Goal: Information Seeking & Learning: Learn about a topic

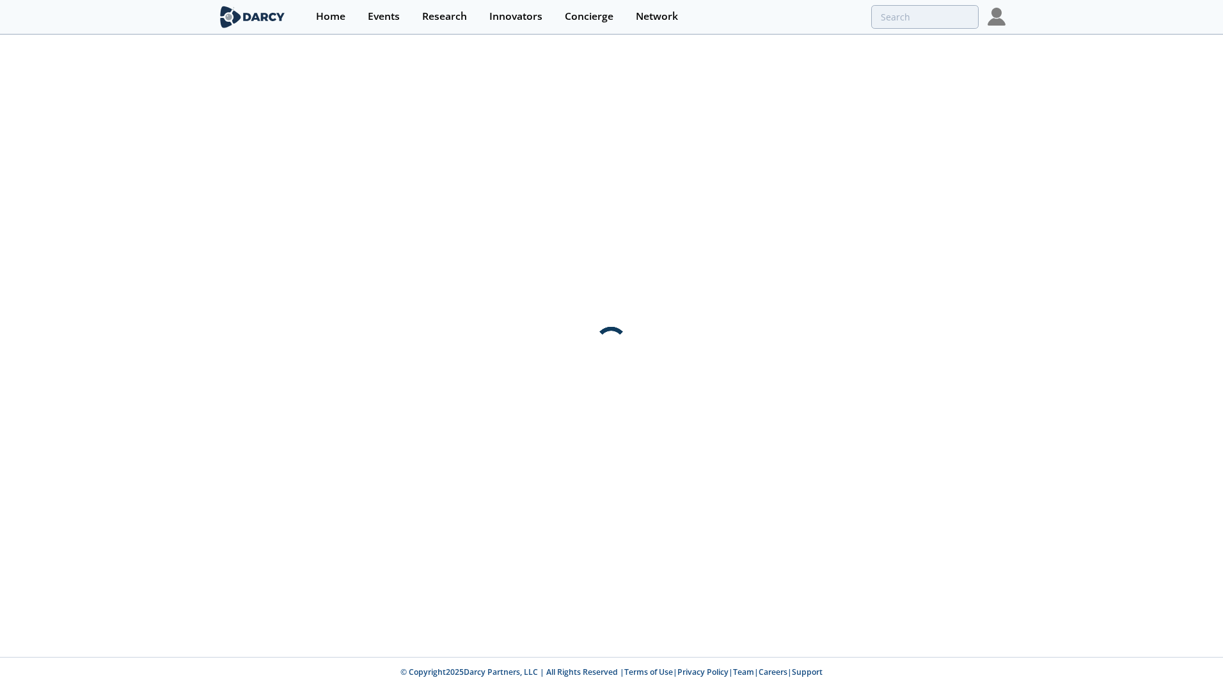
type input "Q2 Technologies"
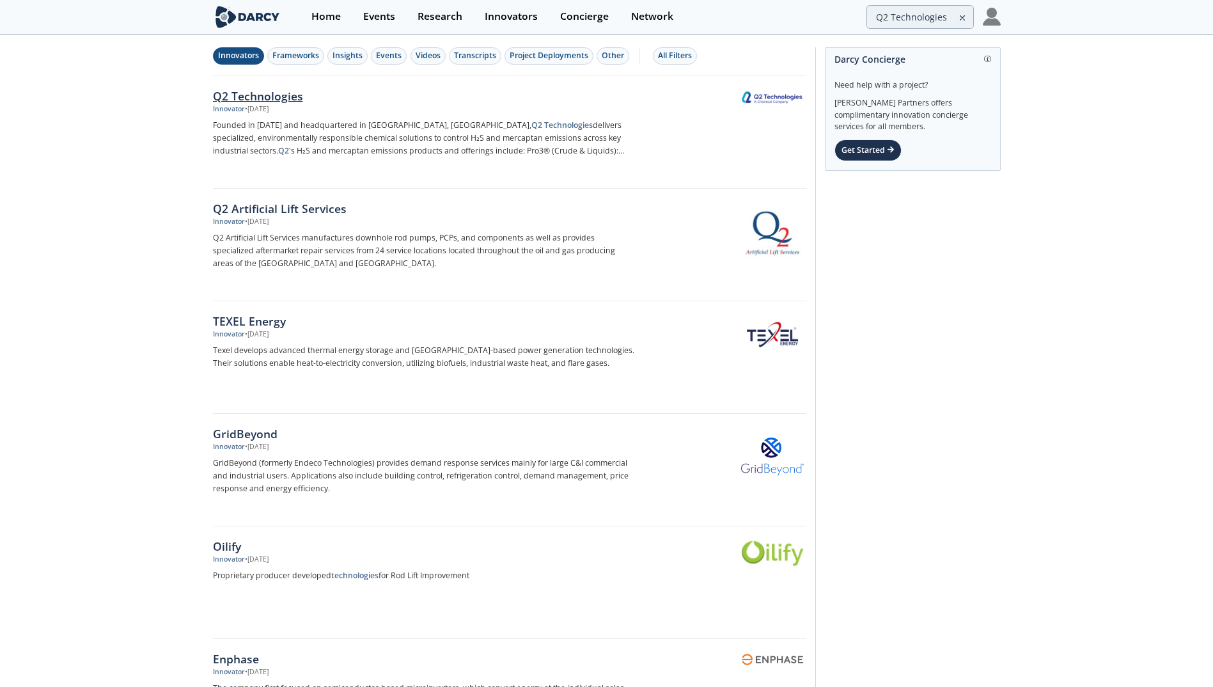
click at [280, 94] on div "Q2 Technologies" at bounding box center [424, 96] width 423 height 17
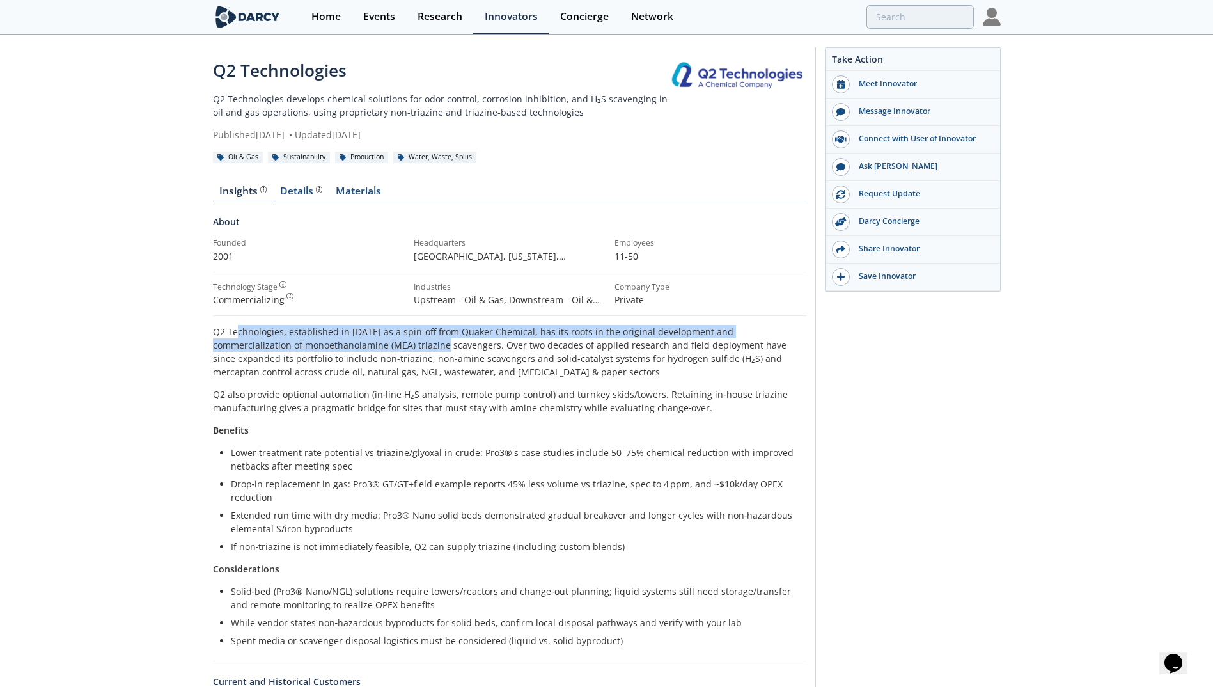
drag, startPoint x: 235, startPoint y: 333, endPoint x: 359, endPoint y: 349, distance: 125.1
click at [359, 349] on p "Q2 Technologies, established in [DATE] as a spin-off from Quaker Chemical, has …" at bounding box center [510, 352] width 594 height 54
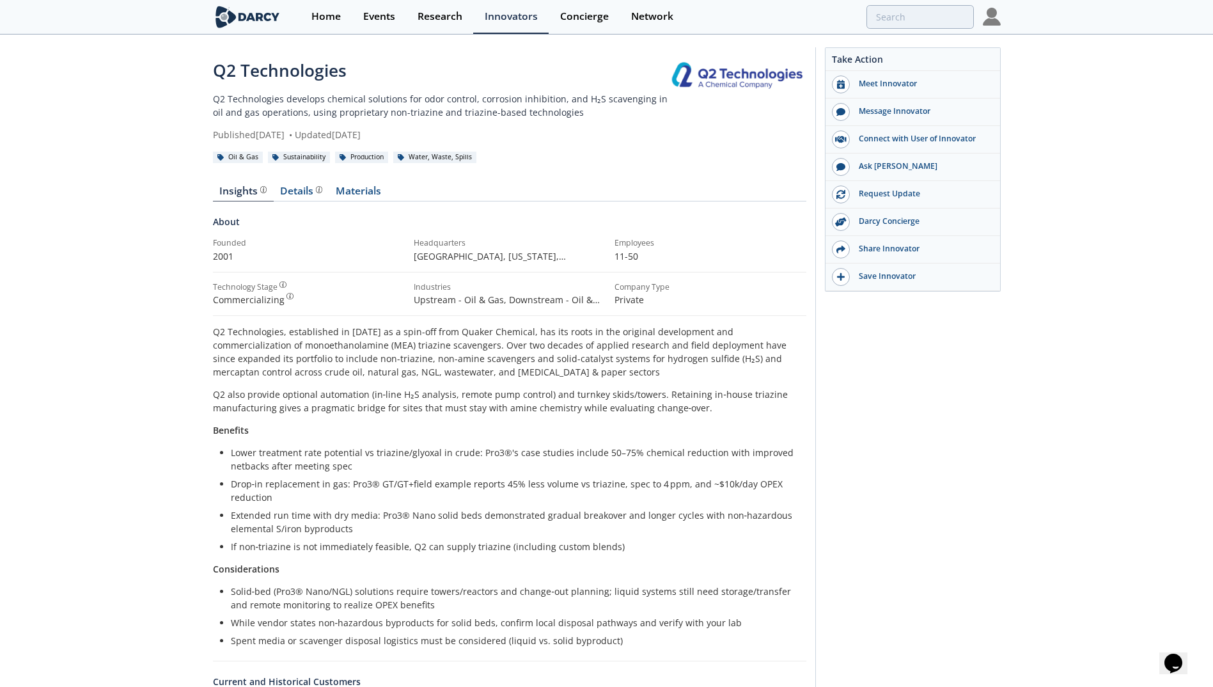
drag, startPoint x: 359, startPoint y: 349, endPoint x: 359, endPoint y: 365, distance: 16.0
click at [359, 365] on p "Q2 Technologies, established in [DATE] as a spin-off from Quaker Chemical, has …" at bounding box center [510, 352] width 594 height 54
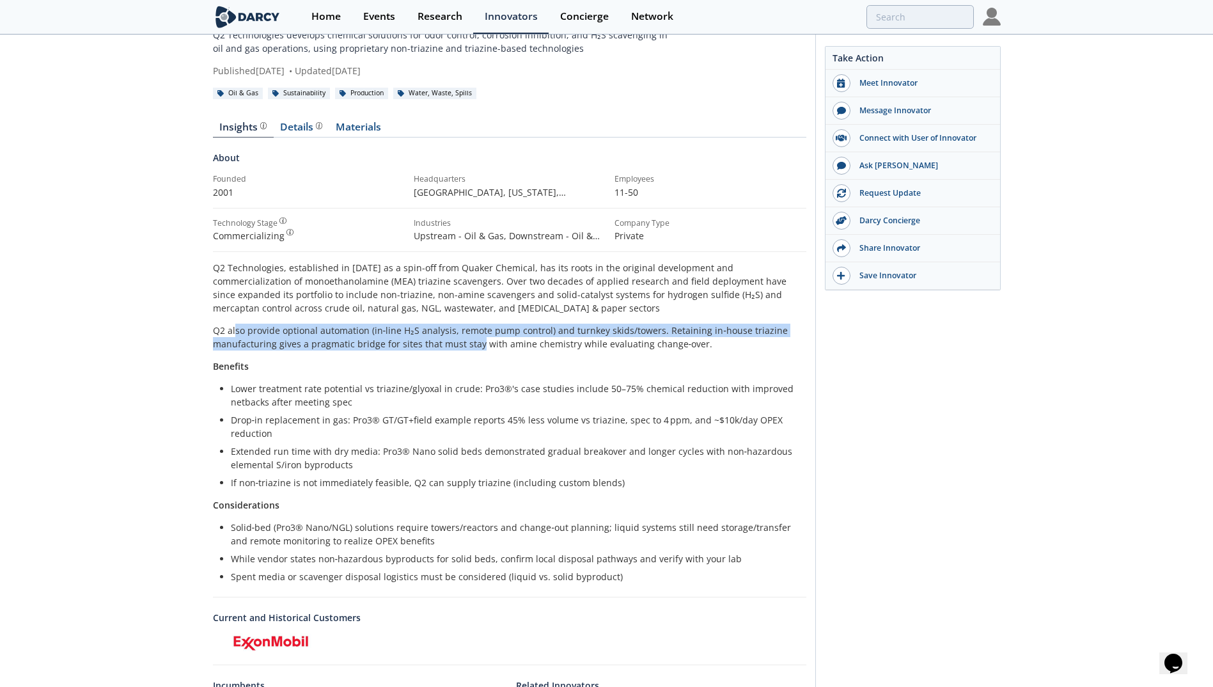
drag, startPoint x: 234, startPoint y: 327, endPoint x: 476, endPoint y: 344, distance: 242.3
click at [476, 344] on p "Q2 also provide optional automation (in‑line H₂S analysis, remote pump control)…" at bounding box center [510, 337] width 594 height 27
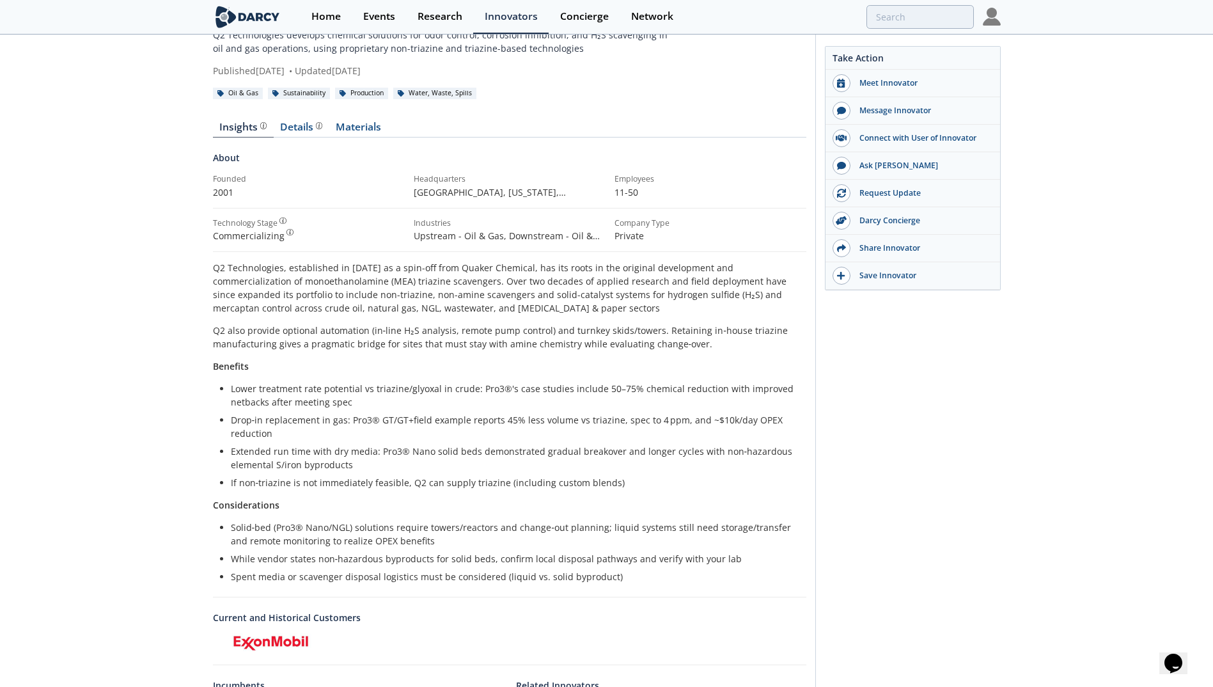
drag, startPoint x: 476, startPoint y: 344, endPoint x: 409, endPoint y: 363, distance: 69.8
click at [409, 363] on p "Benefits" at bounding box center [510, 365] width 594 height 13
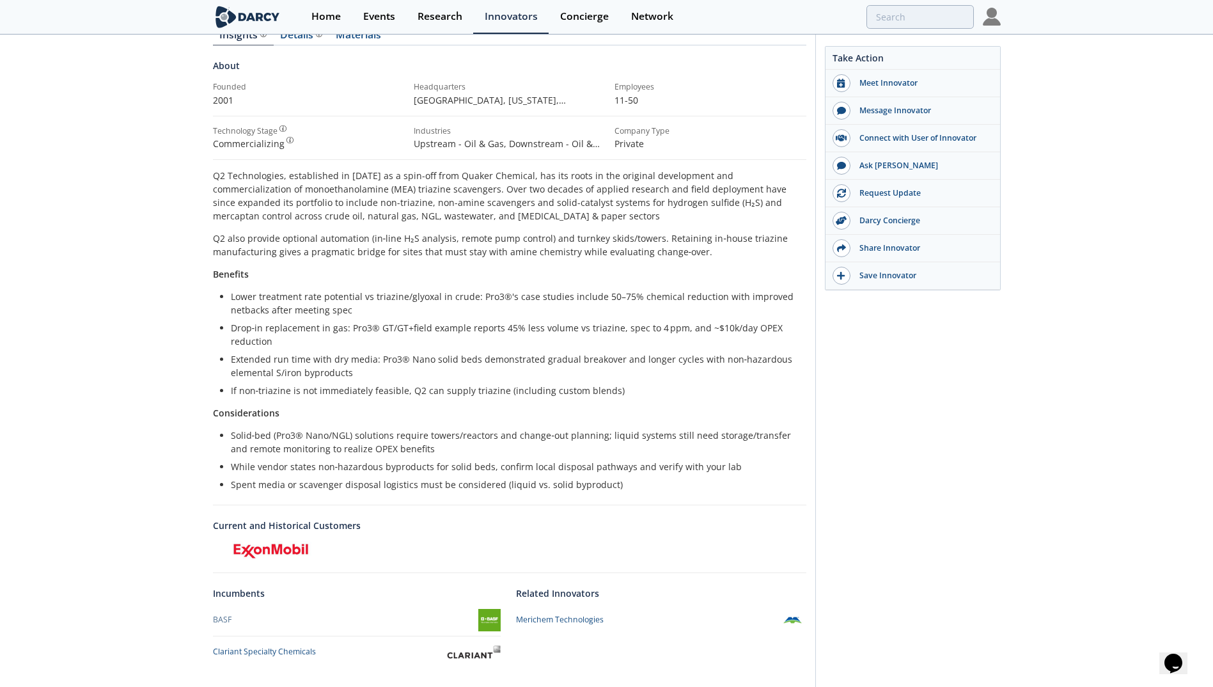
scroll to position [13, 0]
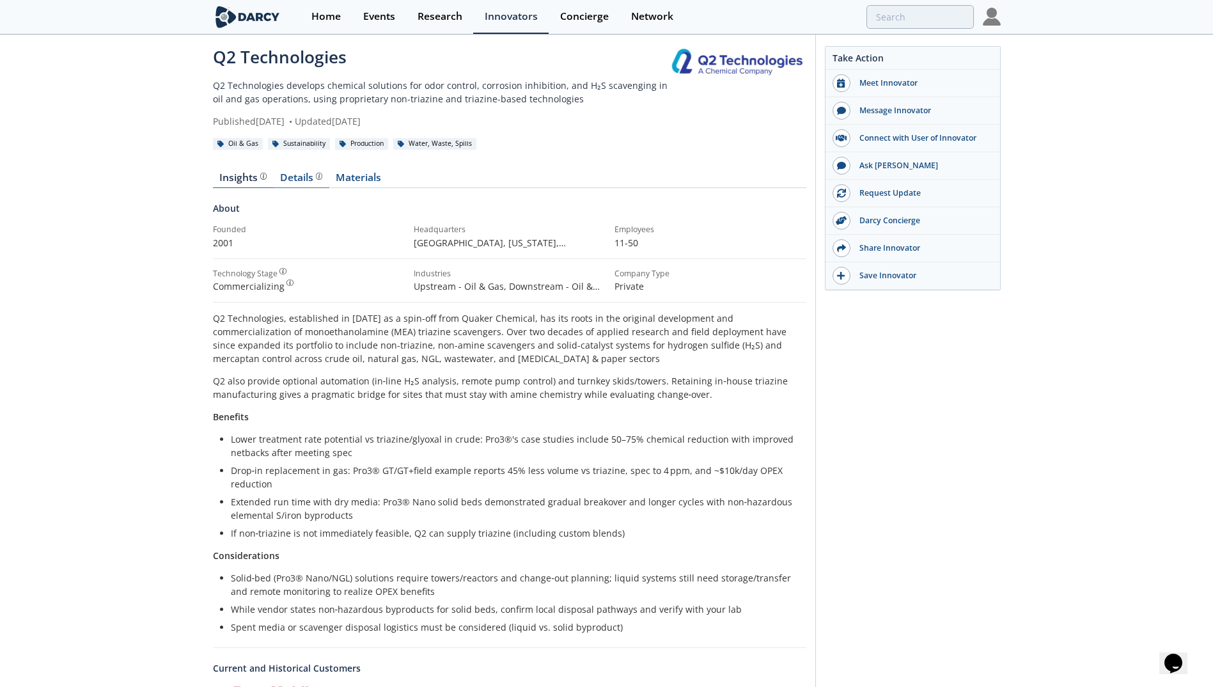
click at [283, 173] on div "Details" at bounding box center [301, 178] width 42 height 10
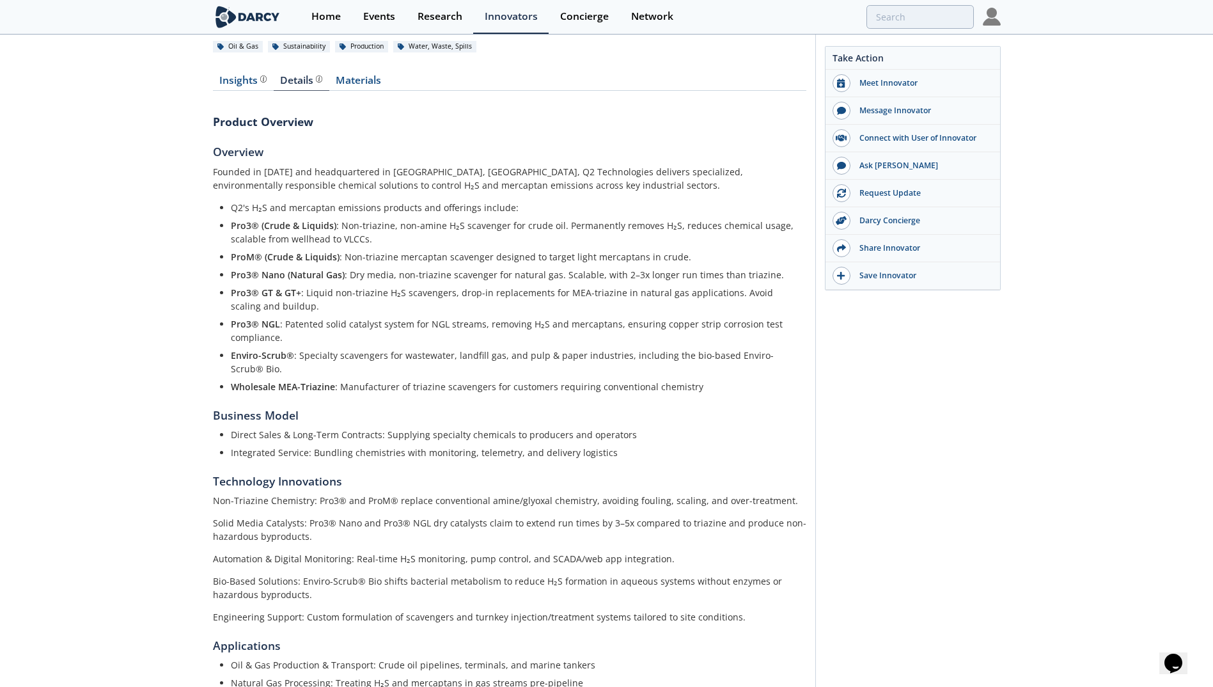
scroll to position [141, 0]
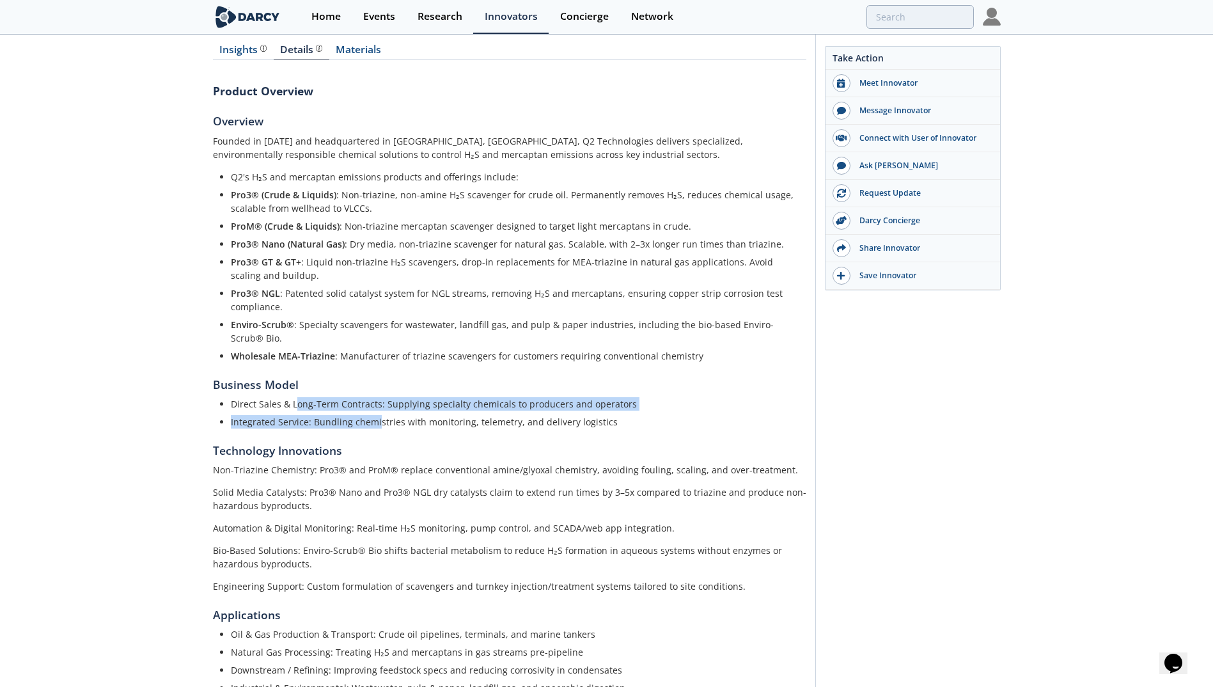
drag, startPoint x: 295, startPoint y: 407, endPoint x: 377, endPoint y: 425, distance: 83.2
click at [377, 425] on ul "Direct Sales & Long-Term Contracts: Supplying specialty chemicals to producers …" at bounding box center [510, 412] width 576 height 31
click at [370, 473] on p "Non-Triazine Chemistry: Pro3® and ProM® replace conventional amine/glyoxal chem…" at bounding box center [510, 469] width 594 height 13
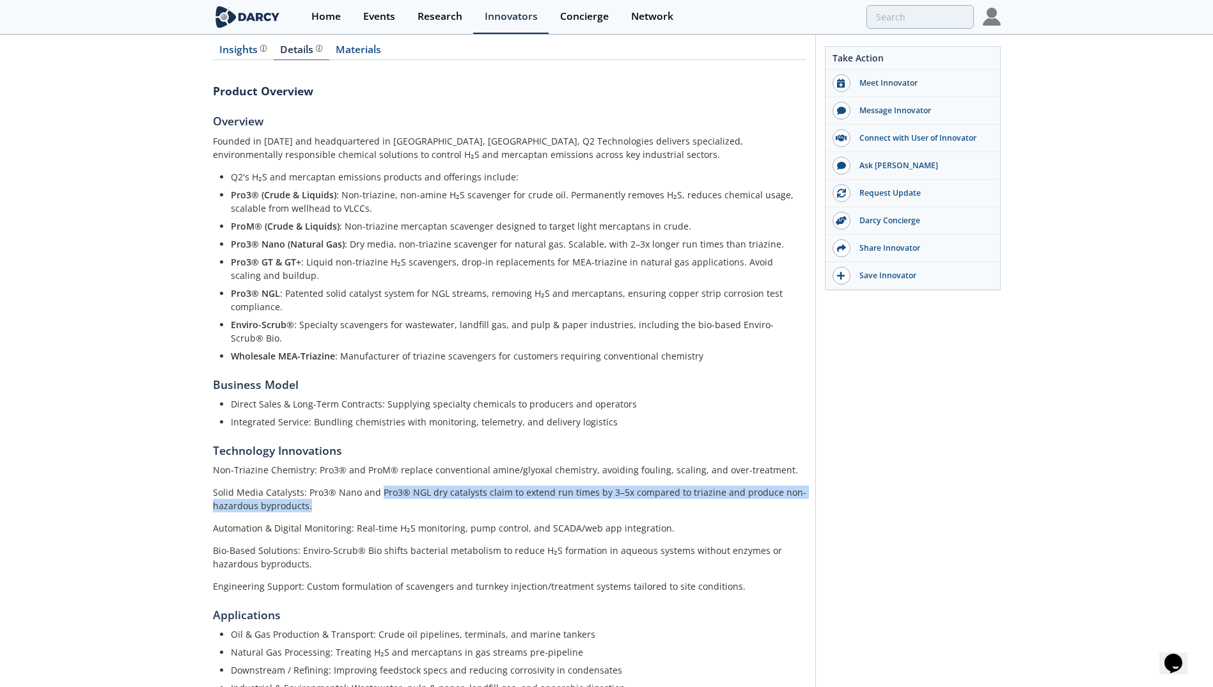
click at [381, 501] on p "Solid Media Catalysts: Pro3® Nano and Pro3® NGL dry catalysts claim to extend r…" at bounding box center [510, 498] width 594 height 27
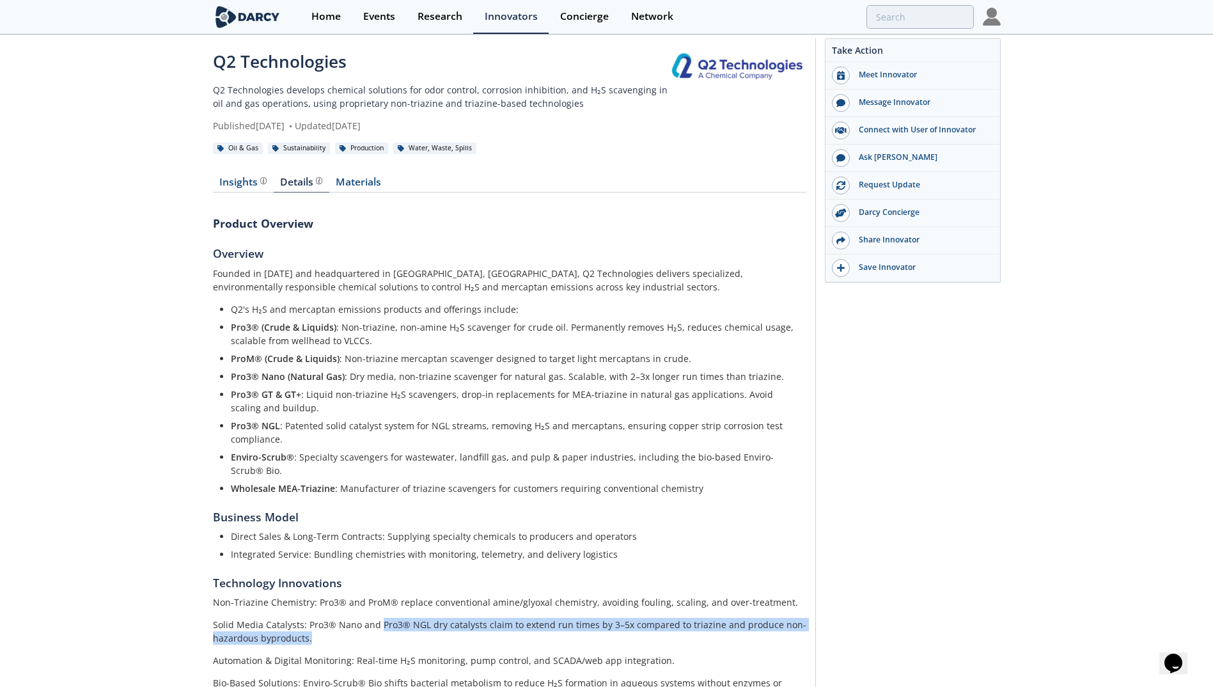
scroll to position [0, 0]
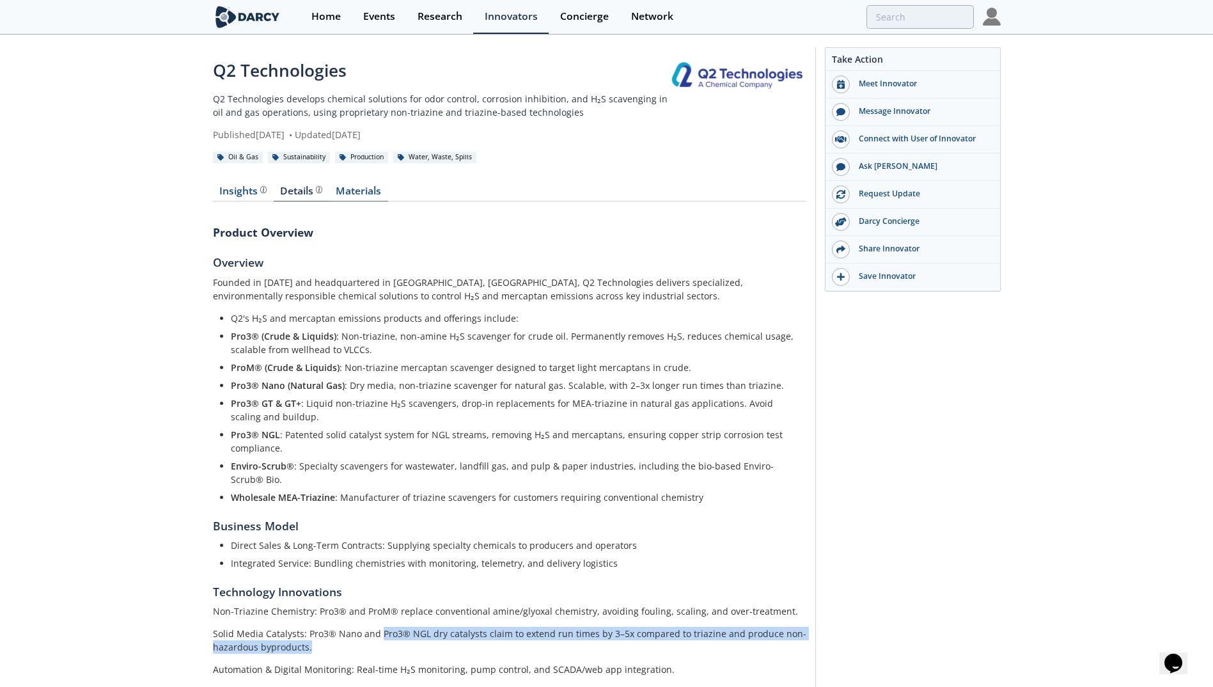
click at [346, 190] on link "Materials" at bounding box center [358, 193] width 59 height 15
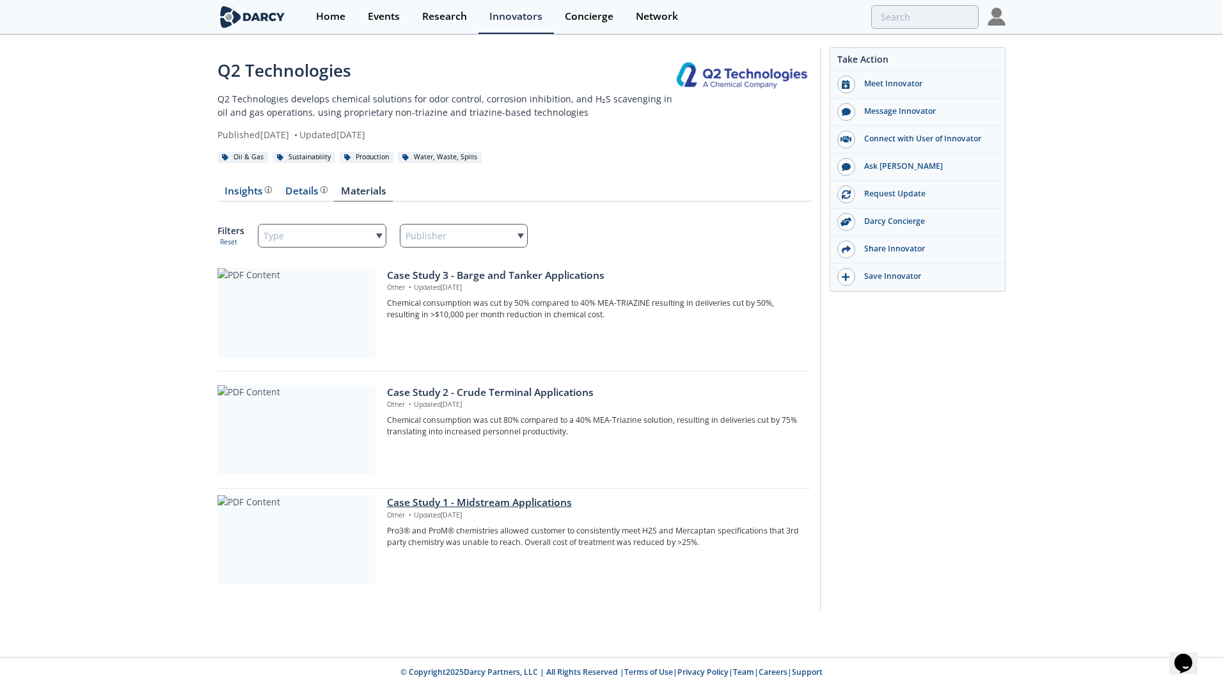
click at [441, 501] on div "Case Study 1 - Midstream Applications" at bounding box center [594, 502] width 415 height 15
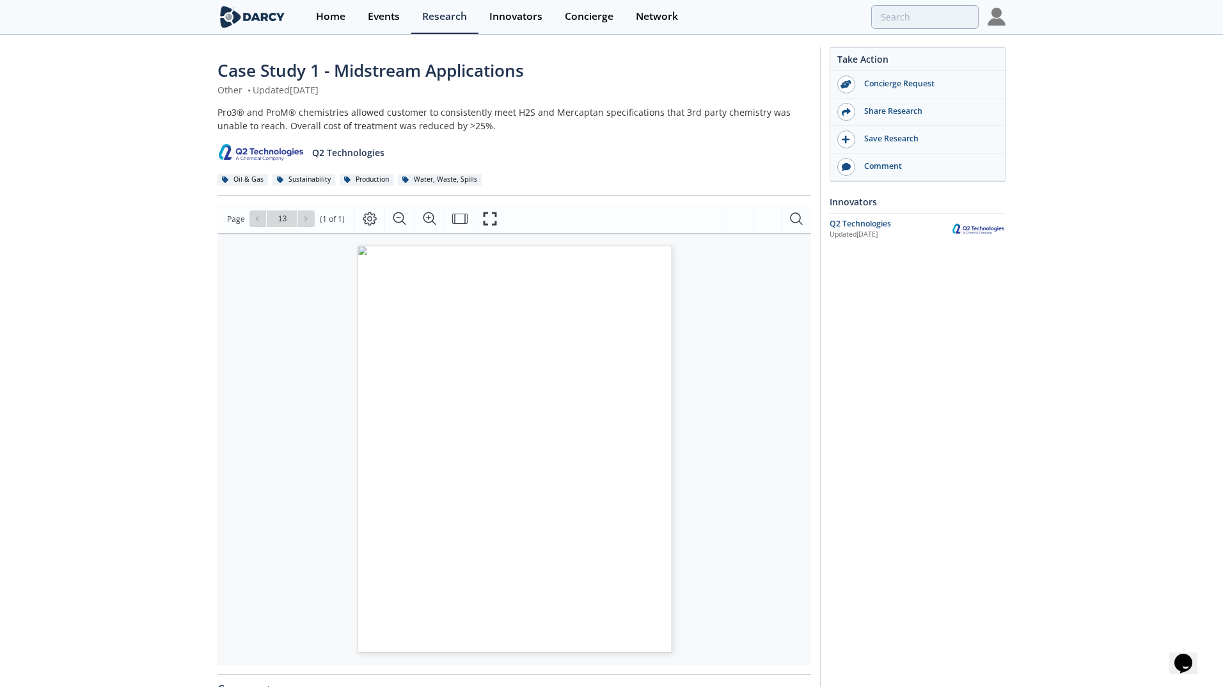
click at [304, 219] on div "Go to Page 13" at bounding box center [281, 218] width 65 height 17
click at [254, 220] on div "Go to Page 13" at bounding box center [281, 218] width 65 height 17
click at [284, 219] on input "13" at bounding box center [282, 218] width 31 height 17
click at [302, 221] on div "Go to Page 13" at bounding box center [281, 218] width 65 height 17
drag, startPoint x: 1174, startPoint y: 235, endPoint x: 1212, endPoint y: 587, distance: 354.5
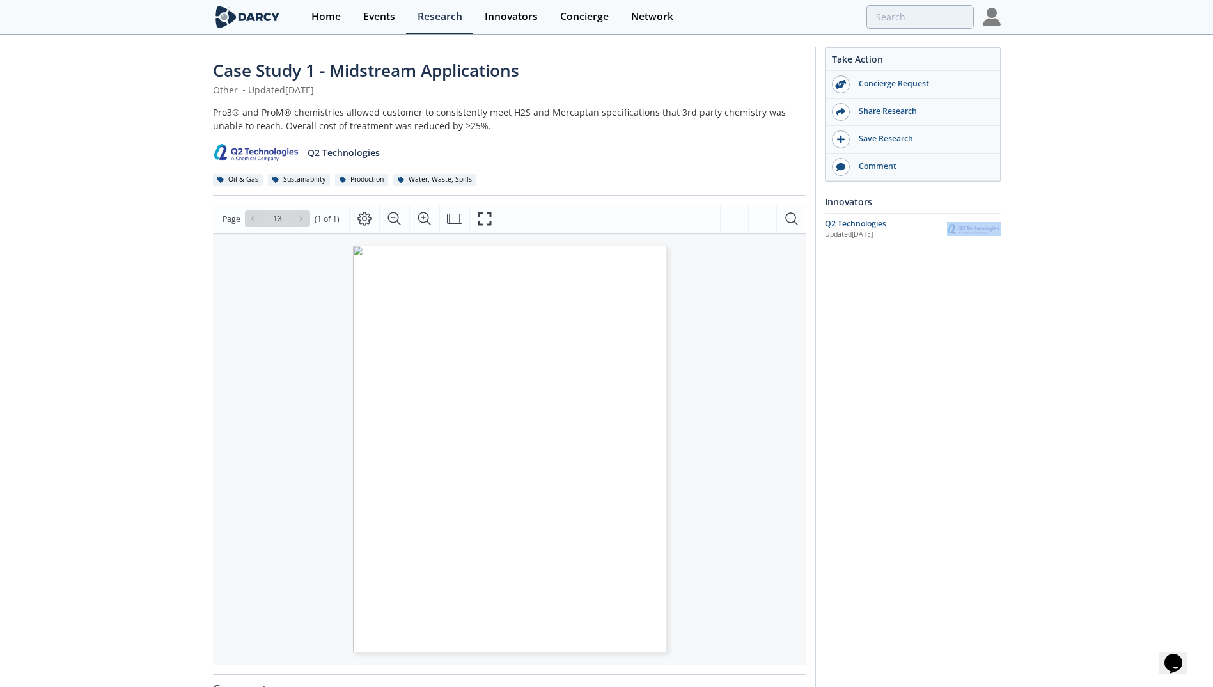
click at [1212, 587] on div "Case Study 1 - Midstream Applications Other • Updated [DATE] Pro3® and ProM® ch…" at bounding box center [606, 494] width 1213 height 916
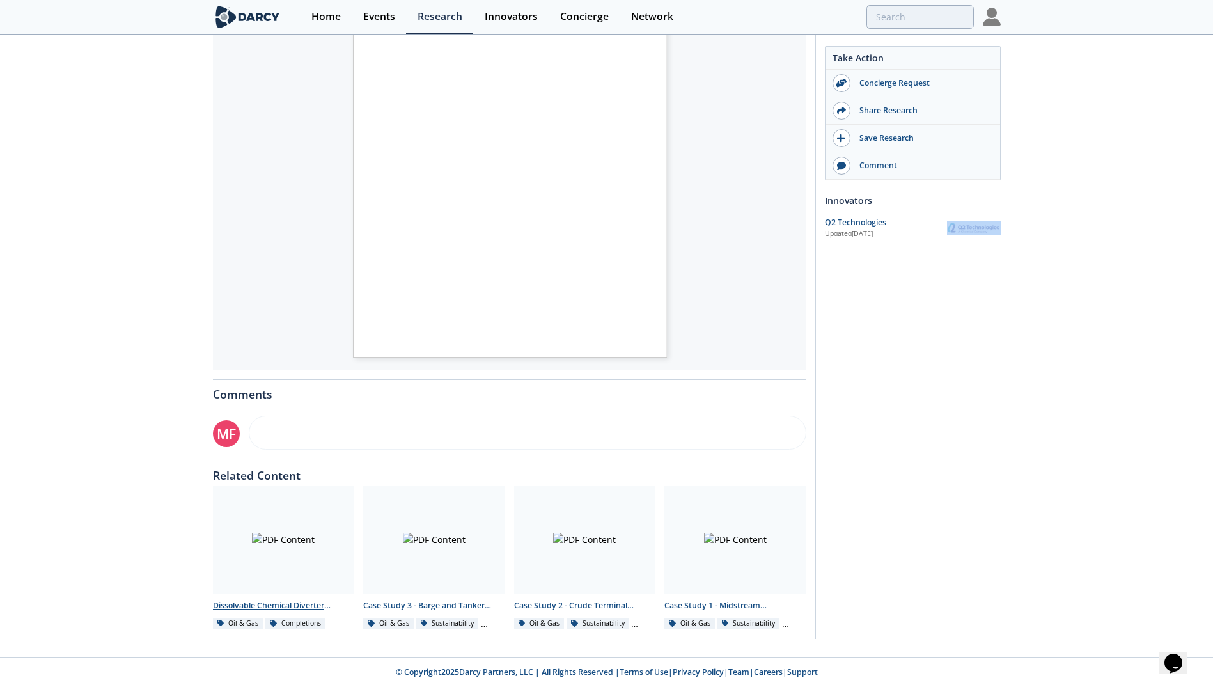
click at [333, 555] on div at bounding box center [284, 539] width 142 height 107
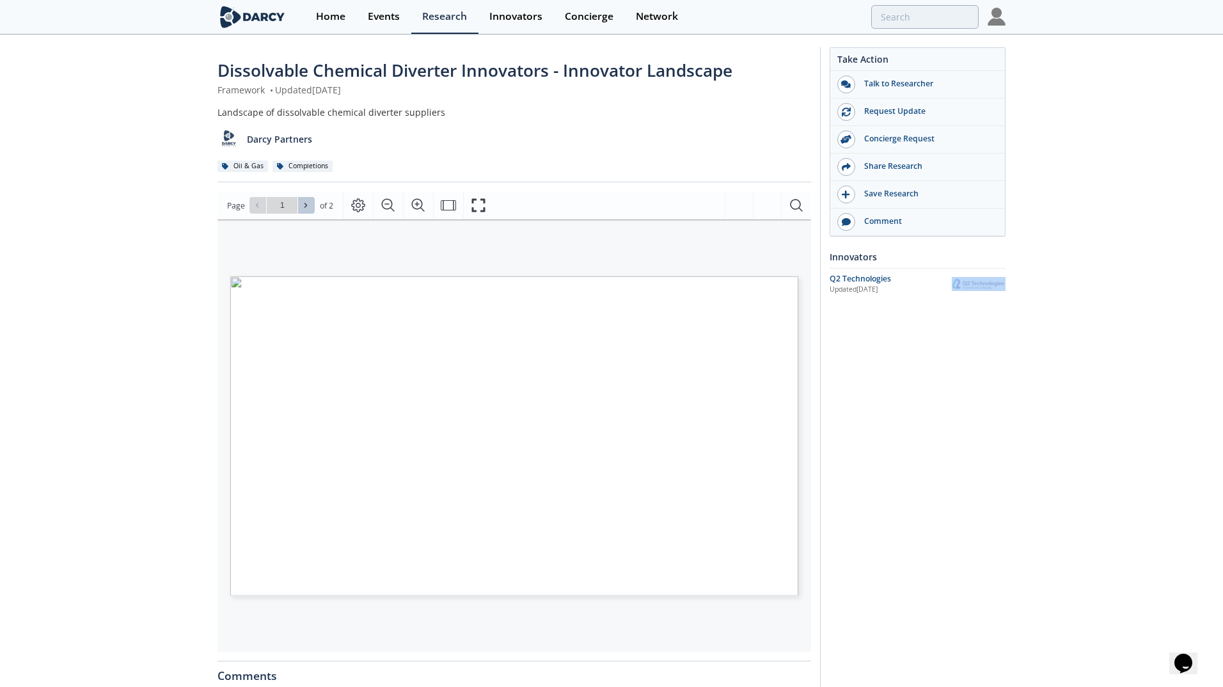
click at [310, 207] on button at bounding box center [306, 205] width 17 height 17
type input "2"
click at [310, 207] on div "Go to Page 2" at bounding box center [281, 205] width 65 height 17
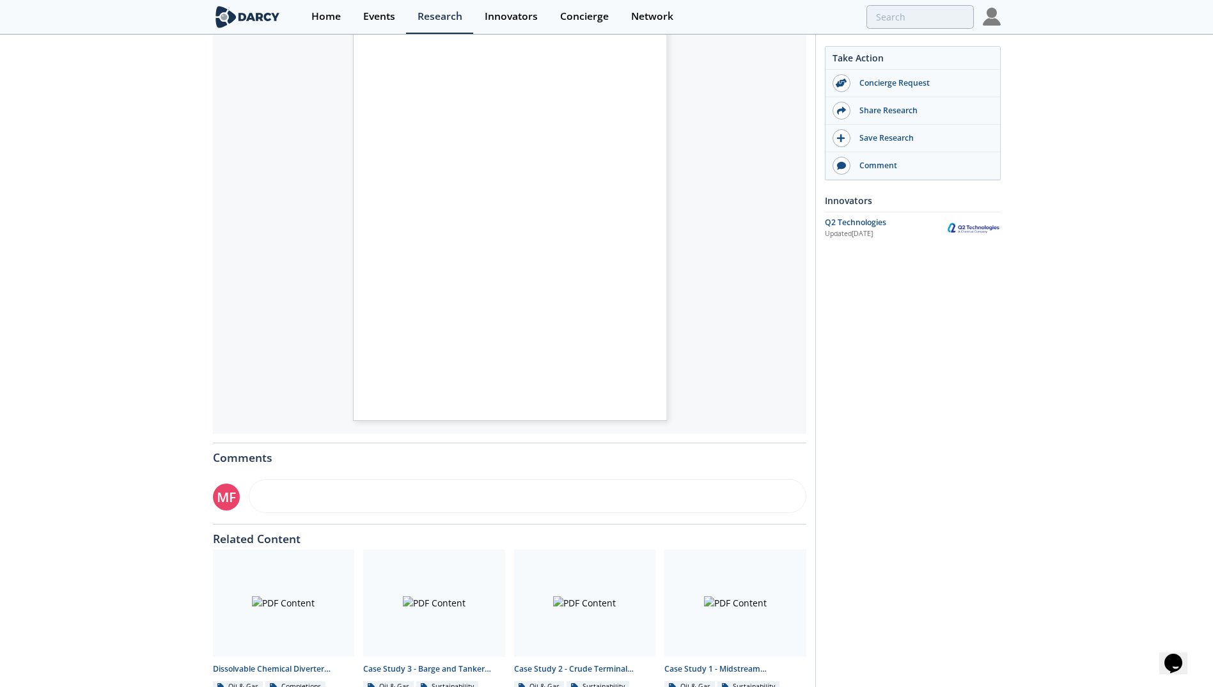
scroll to position [295, 0]
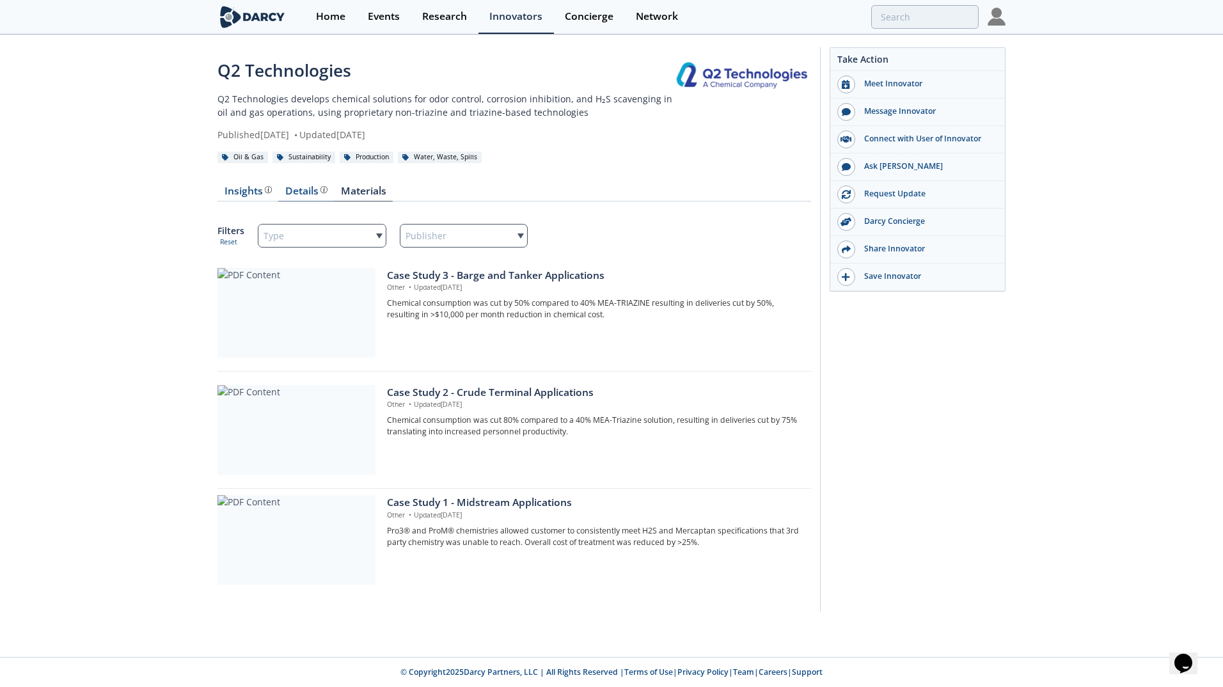
click at [307, 190] on div "Details" at bounding box center [306, 191] width 42 height 10
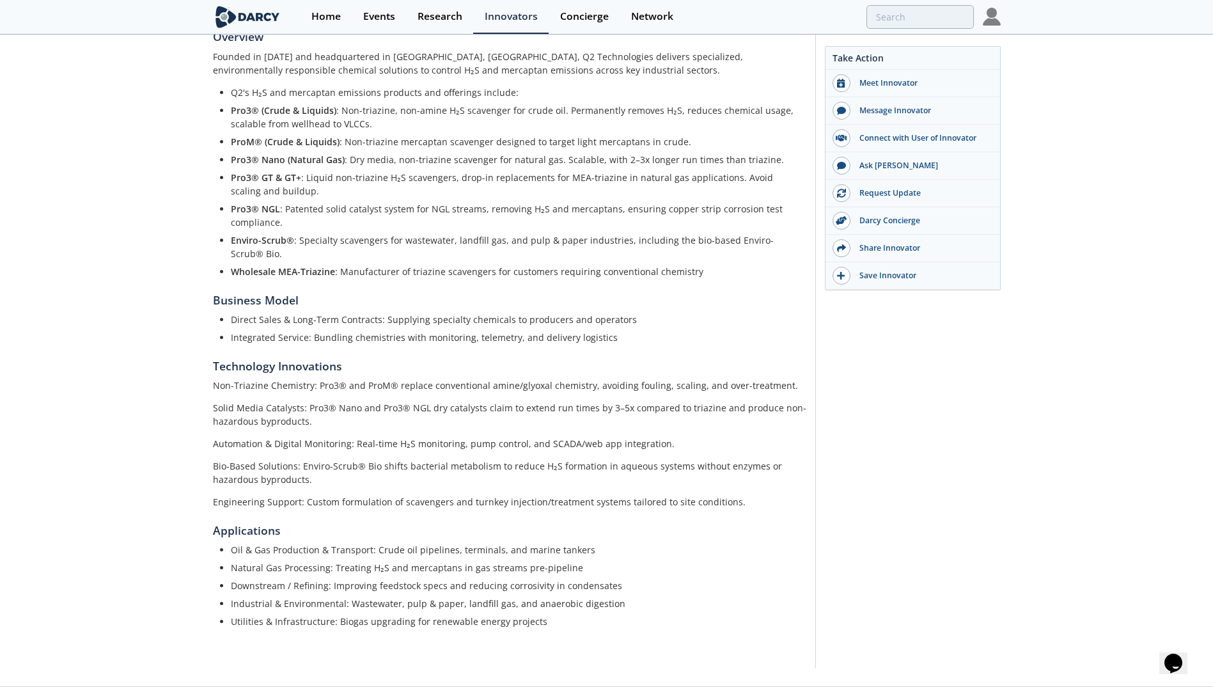
scroll to position [256, 0]
